Goal: Information Seeking & Learning: Learn about a topic

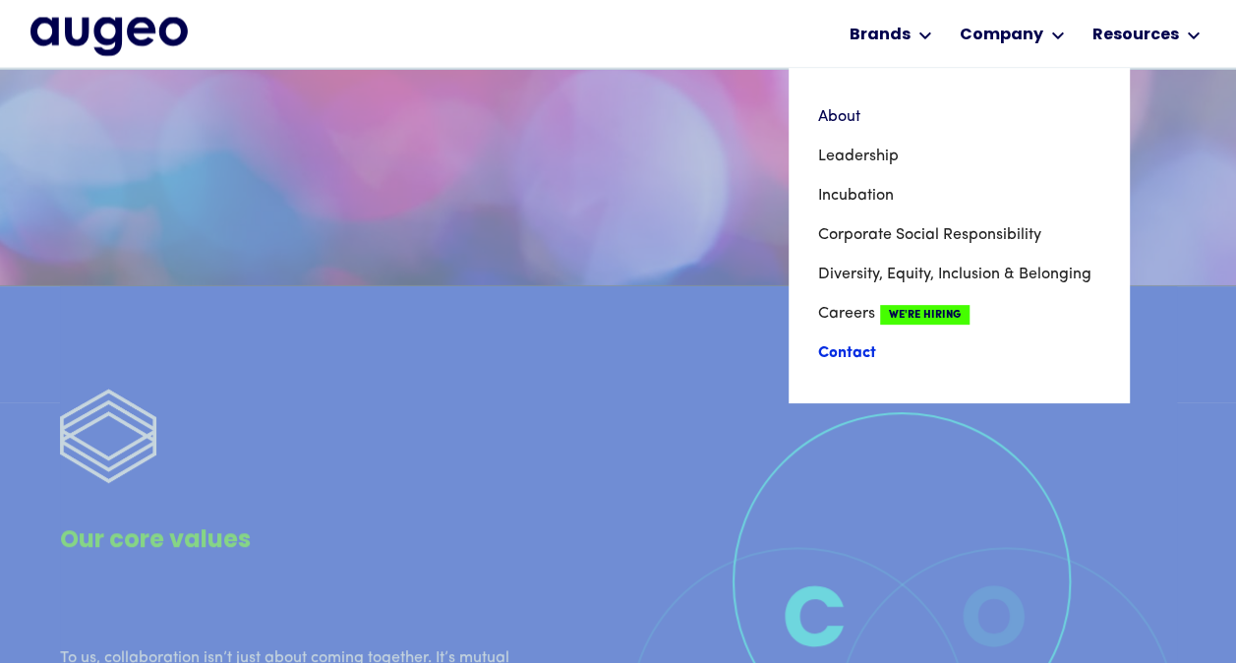
click at [859, 347] on link "Contact" at bounding box center [958, 352] width 281 height 39
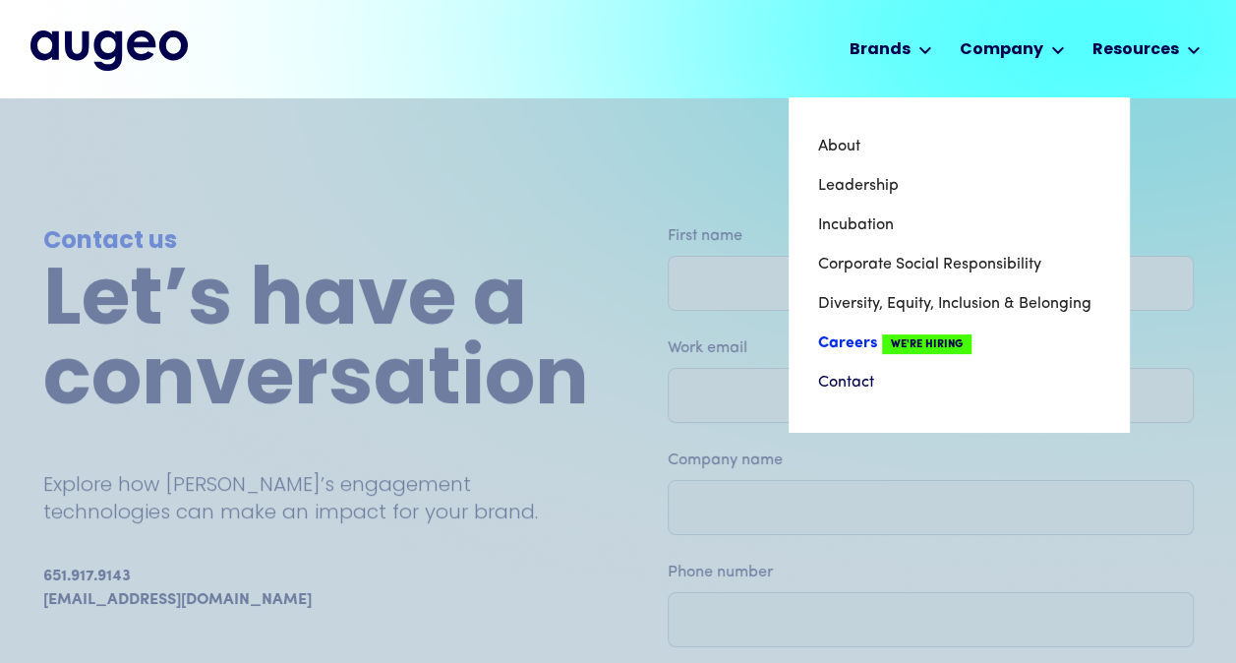
click at [859, 343] on link "Careers We're Hiring" at bounding box center [958, 342] width 281 height 39
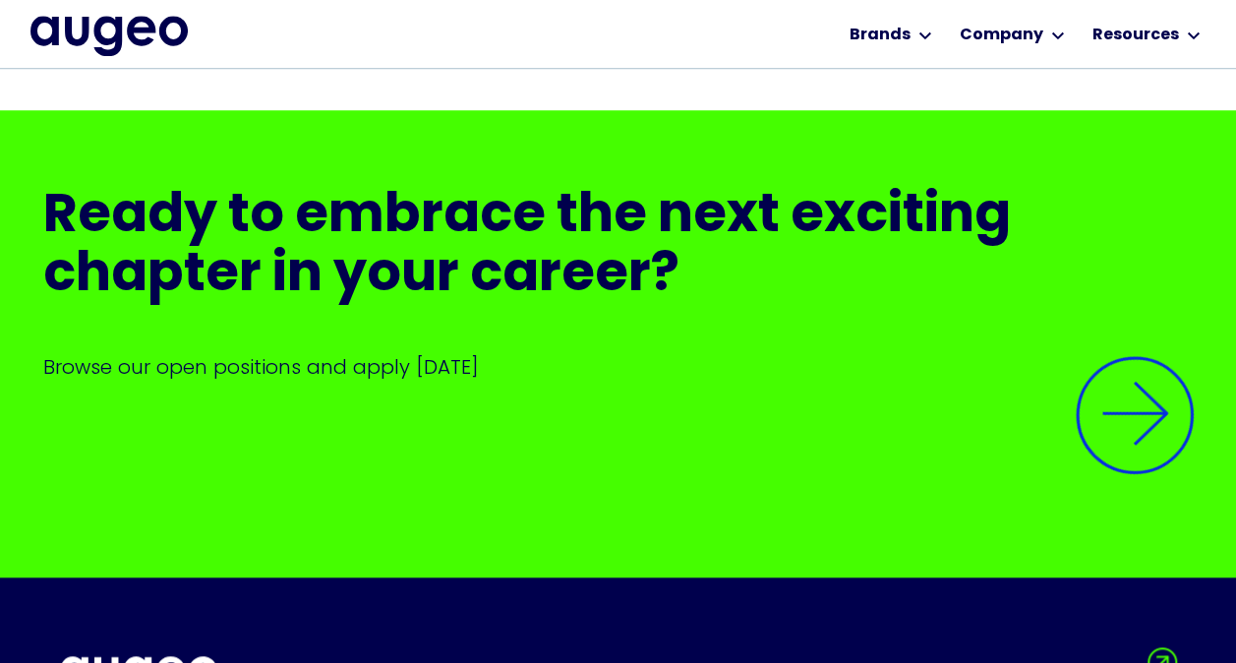
scroll to position [4489, 0]
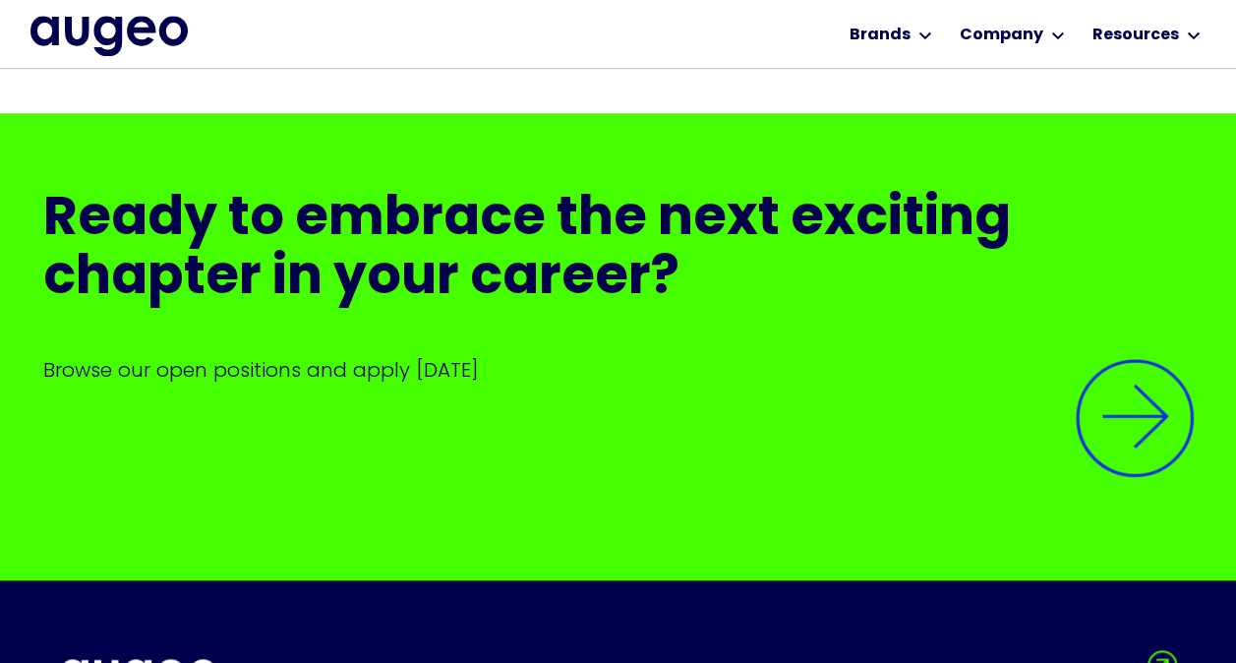
click at [1125, 367] on img at bounding box center [1134, 417] width 167 height 167
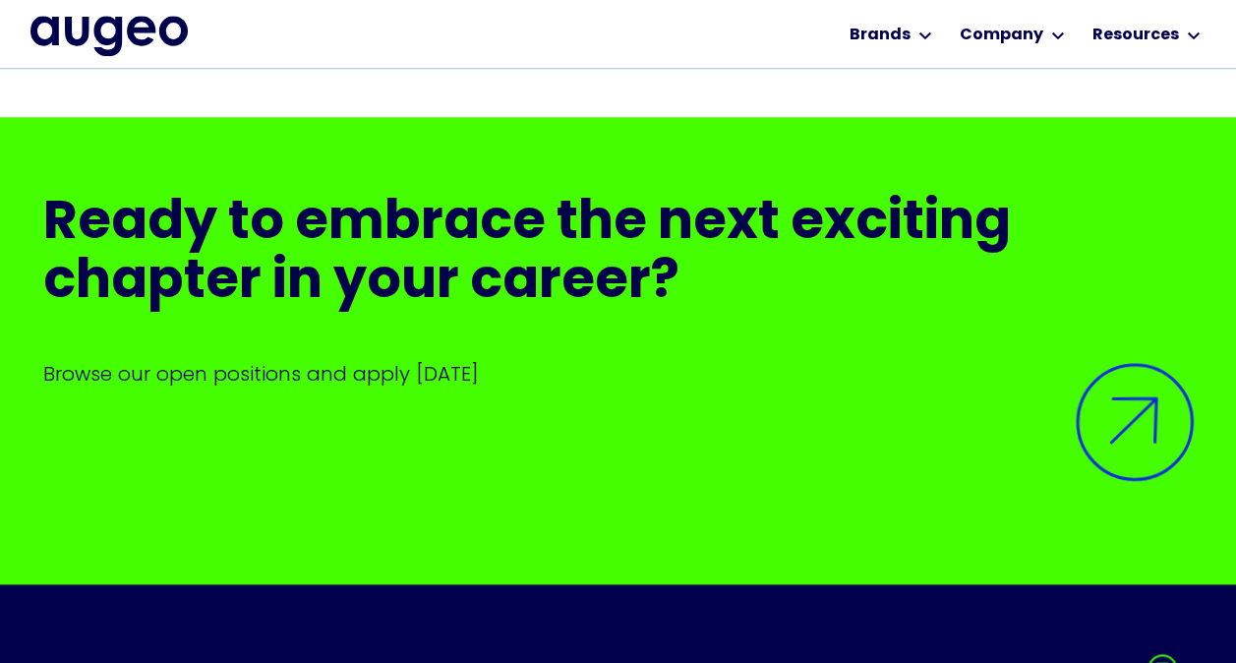
scroll to position [4485, 0]
